Goal: Find specific page/section: Find specific page/section

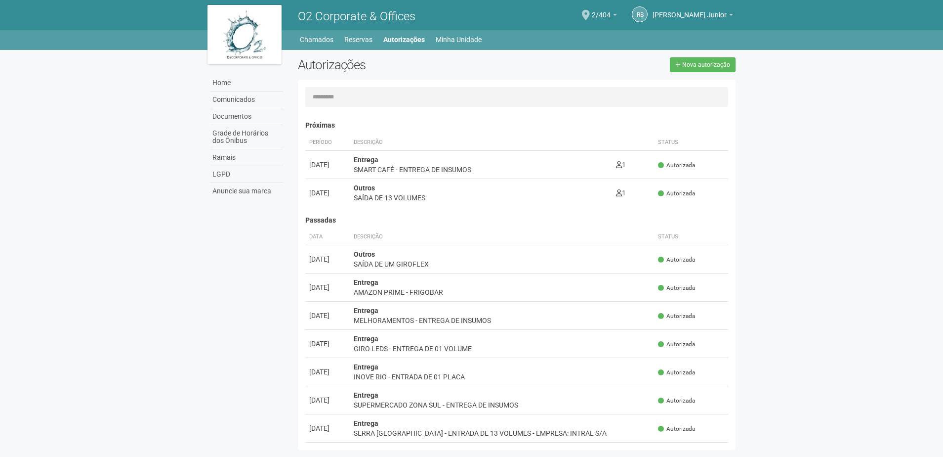
scroll to position [15, 0]
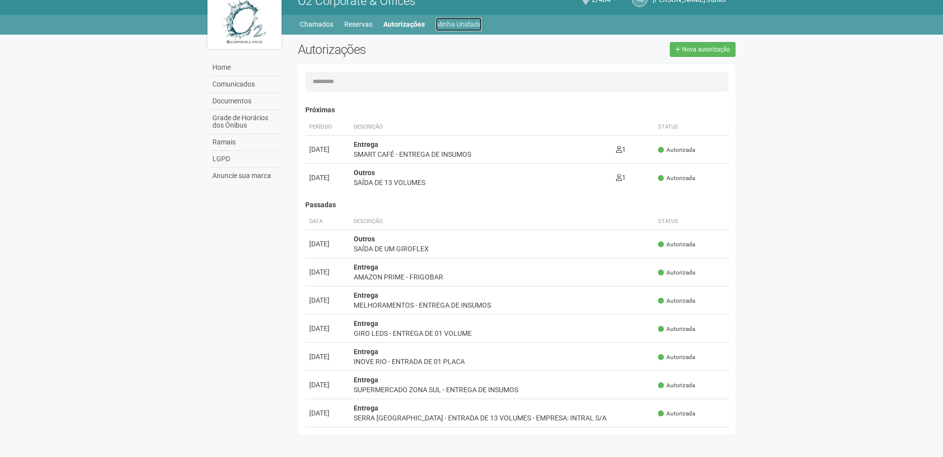
click at [468, 20] on link "Minha Unidade" at bounding box center [459, 24] width 46 height 14
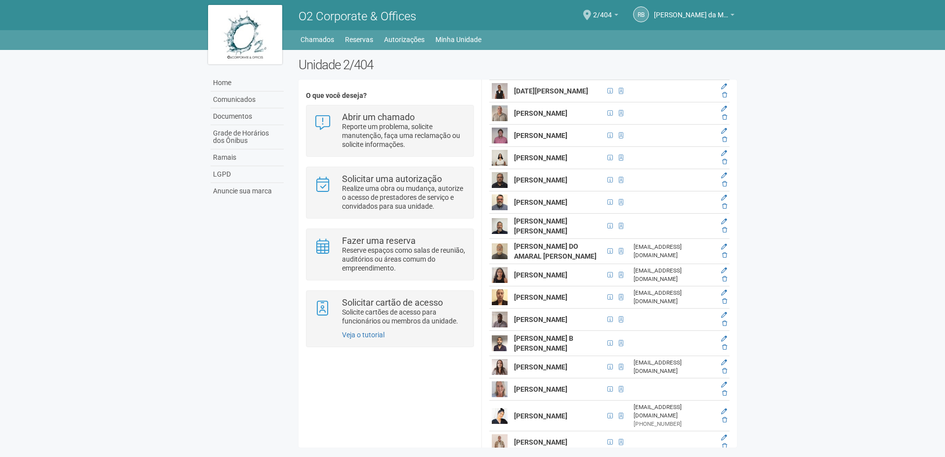
scroll to position [1730, 0]
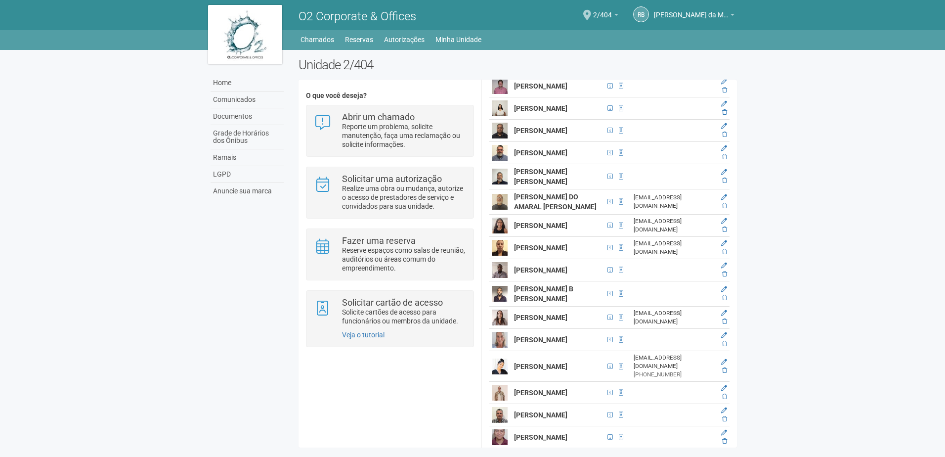
drag, startPoint x: 514, startPoint y: 197, endPoint x: 570, endPoint y: 210, distance: 57.2
click at [570, 31] on td "[PERSON_NAME]" at bounding box center [557, 15] width 93 height 31
drag, startPoint x: 570, startPoint y: 210, endPoint x: 537, endPoint y: 206, distance: 33.3
copy strong "[PERSON_NAME]"
